Goal: Find specific page/section

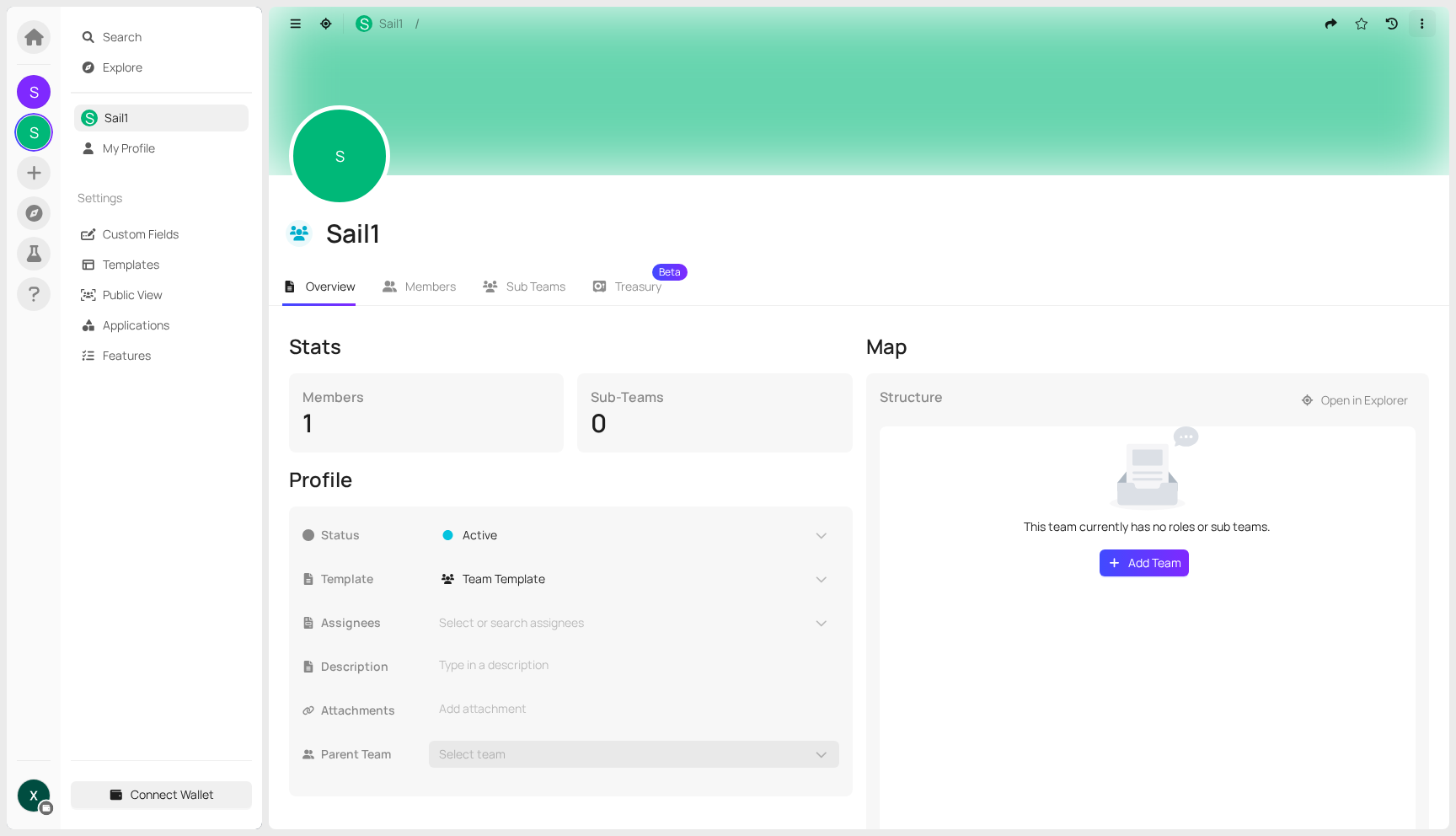
click at [1422, 23] on button "button" at bounding box center [1422, 24] width 27 height 27
click at [389, 404] on div "Members" at bounding box center [426, 397] width 247 height 20
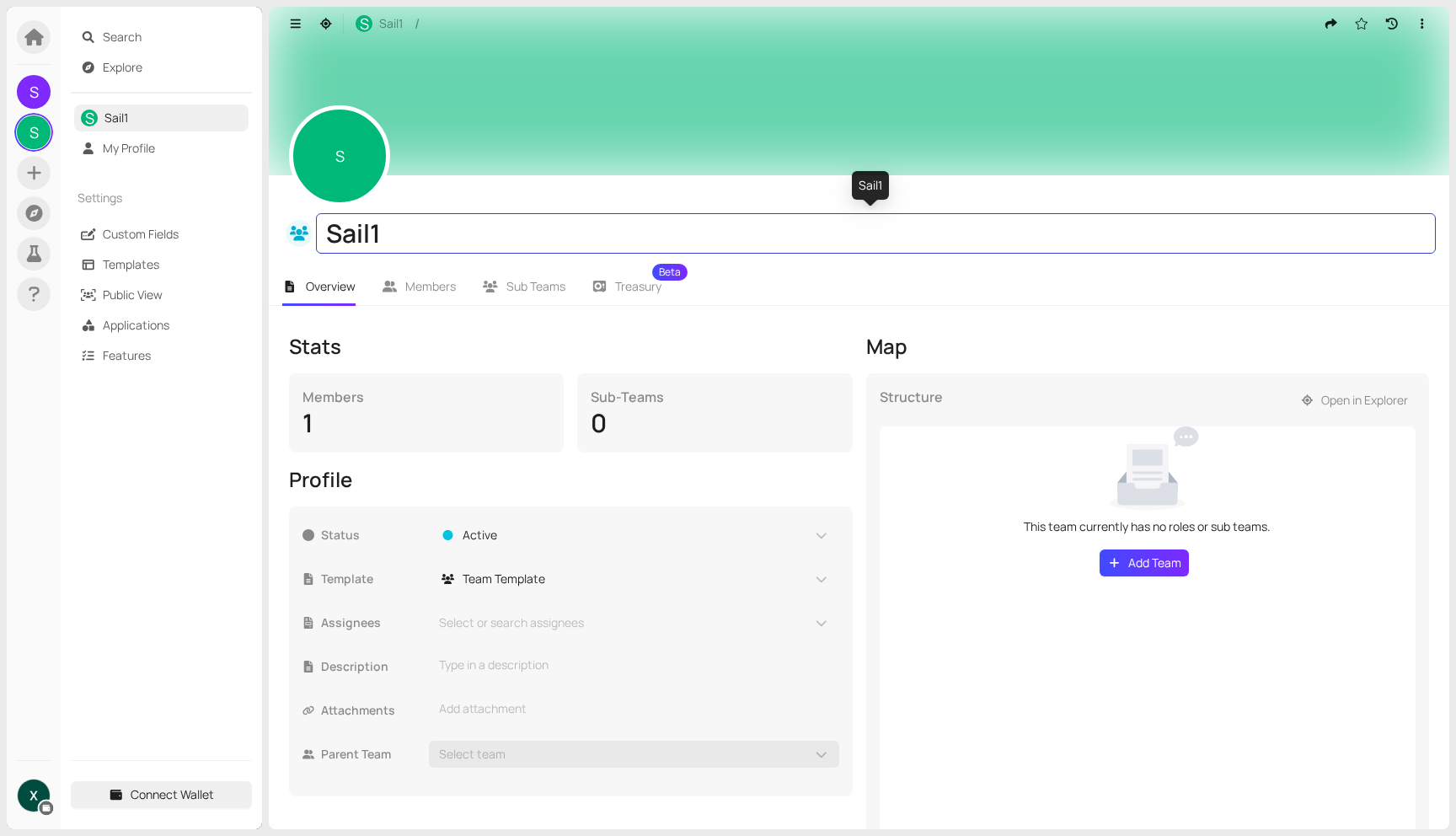
click at [324, 389] on div "Members" at bounding box center [426, 397] width 247 height 20
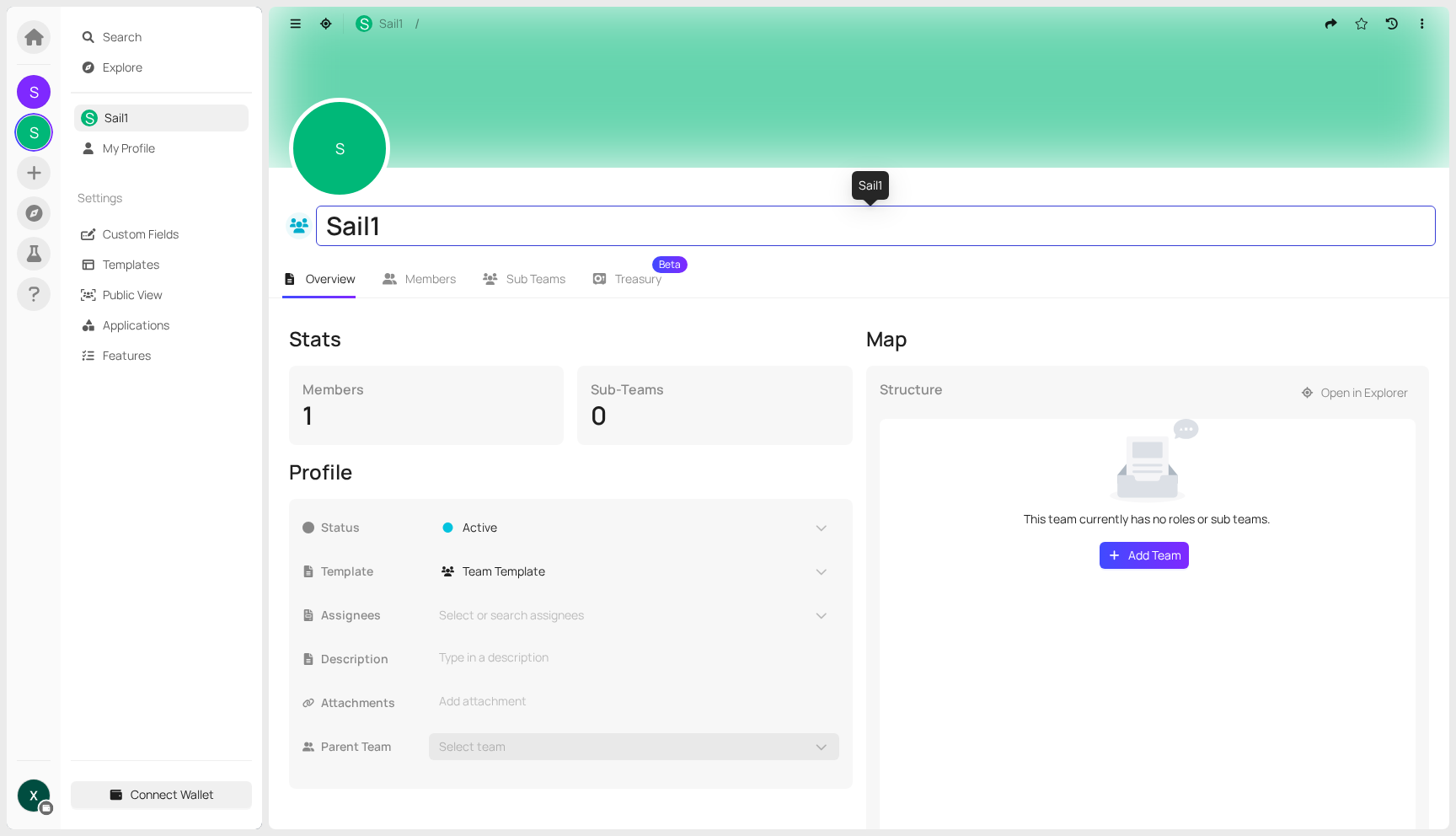
scroll to position [23, 0]
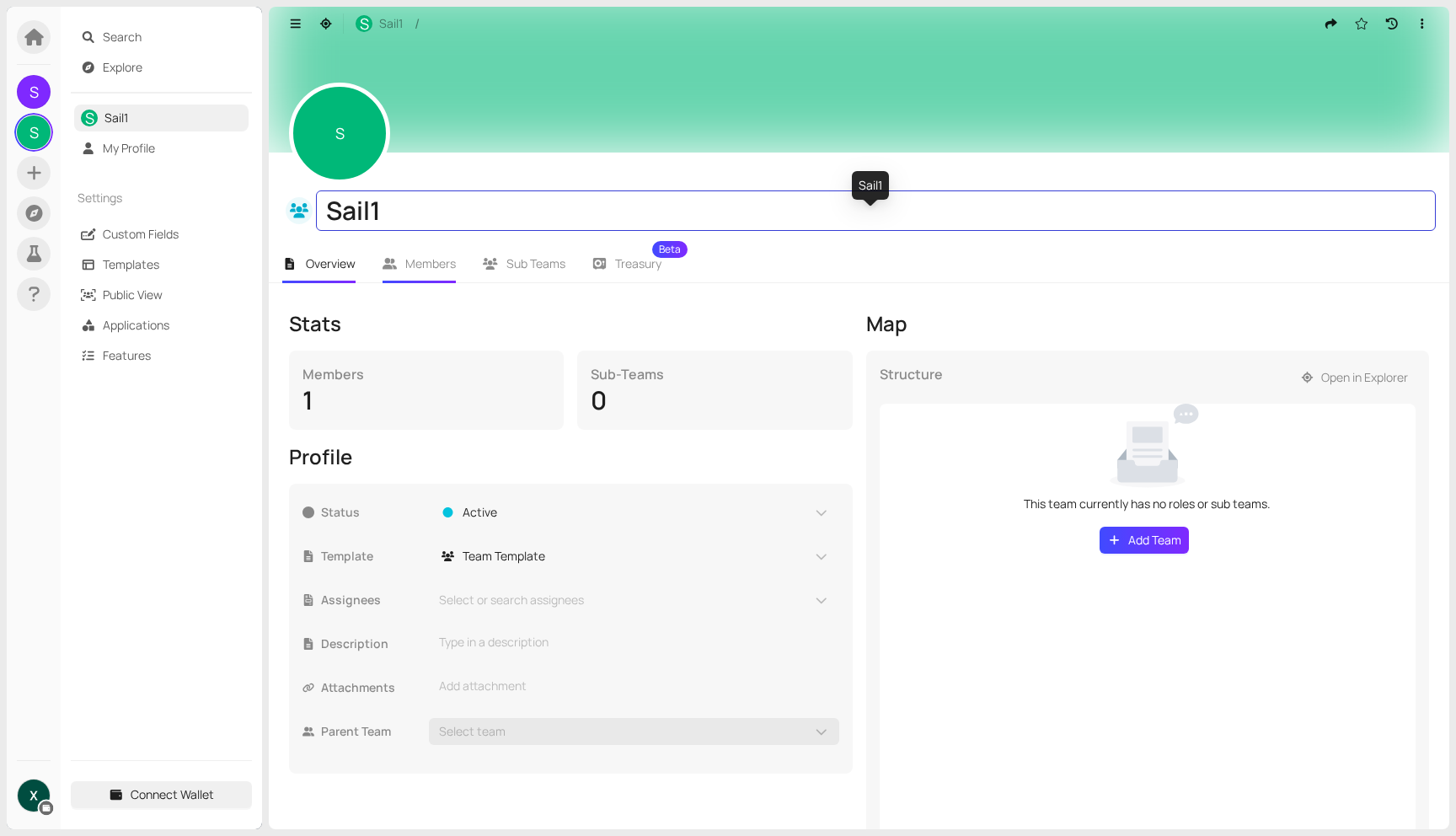
click at [419, 264] on span "Members" at bounding box center [431, 263] width 51 height 16
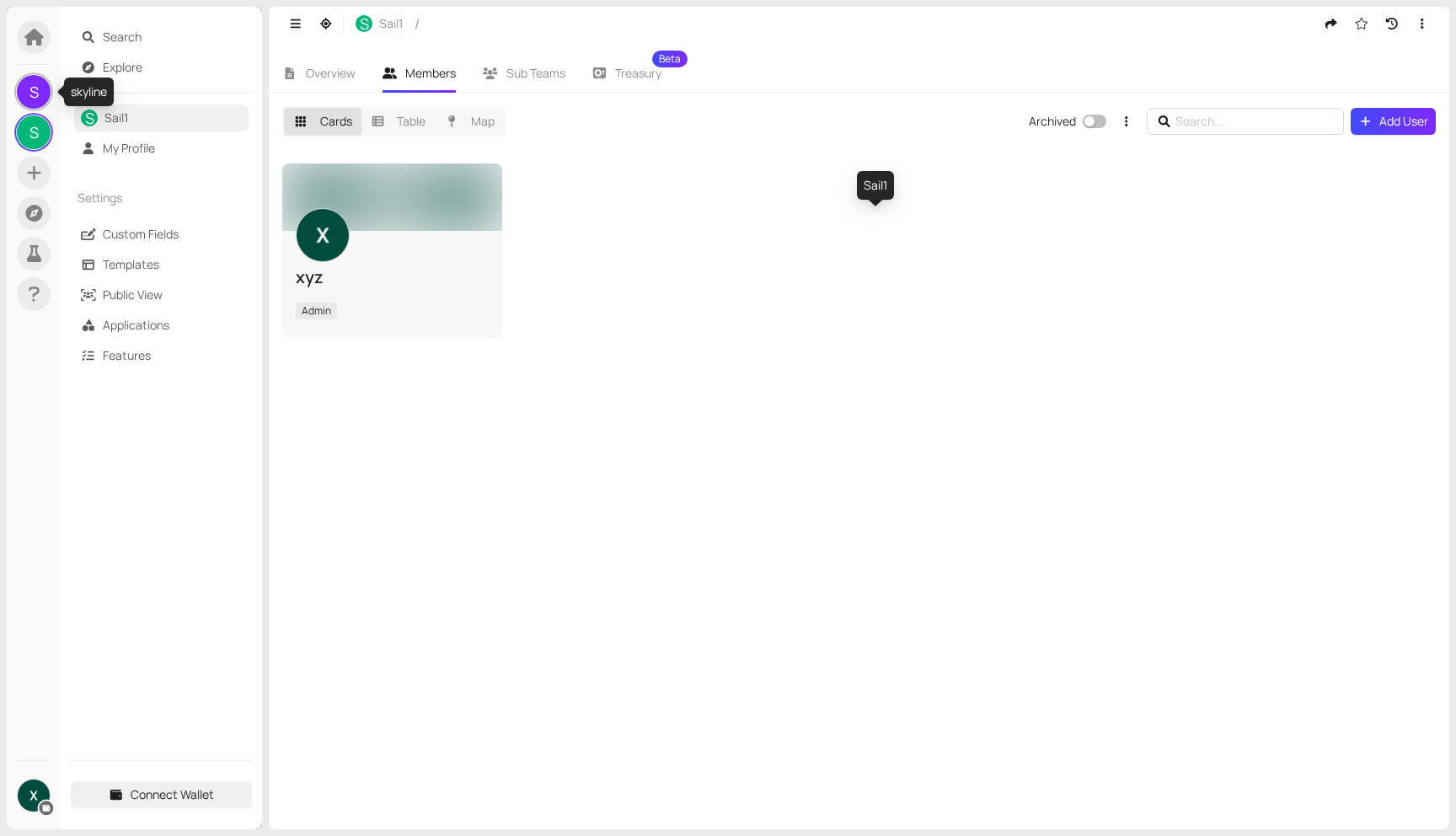
click at [32, 95] on span "S" at bounding box center [34, 91] width 10 height 33
